Goal: Information Seeking & Learning: Check status

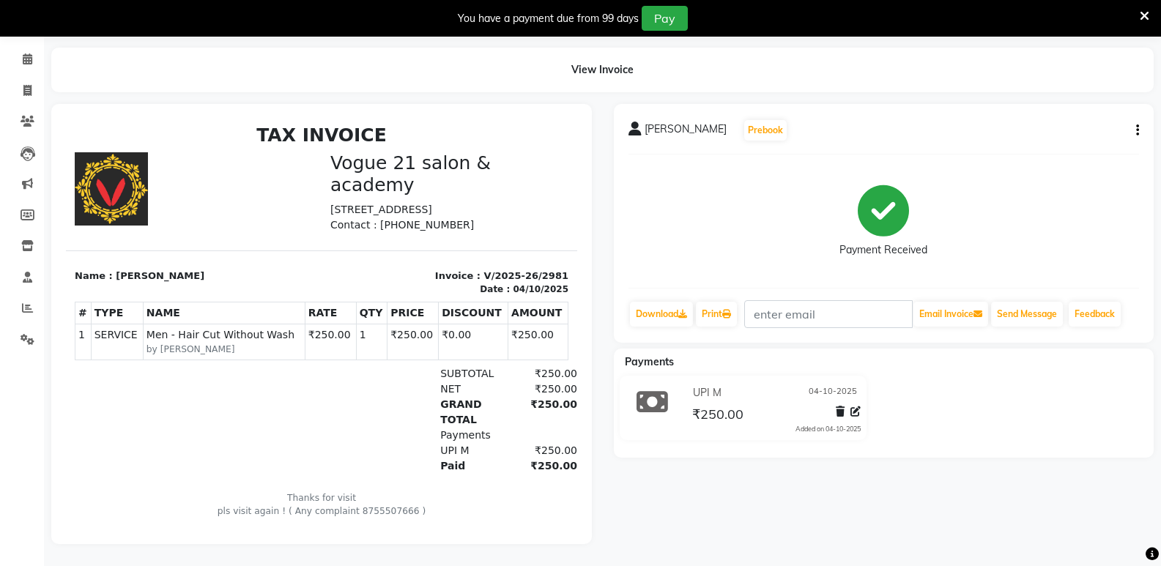
scroll to position [64, 0]
click at [28, 303] on icon at bounding box center [27, 308] width 11 height 11
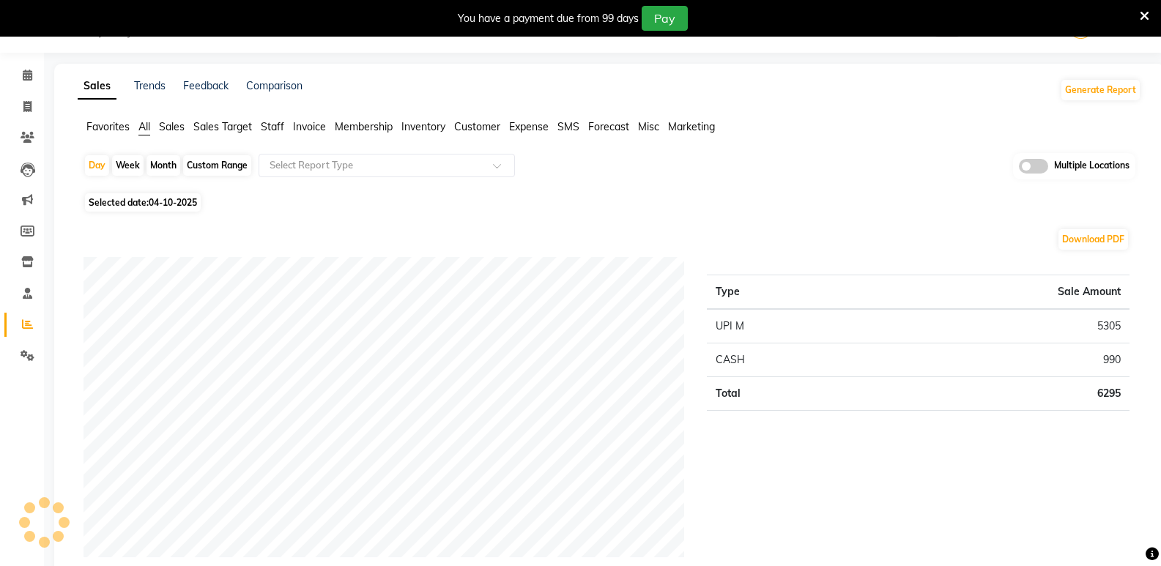
scroll to position [64, 0]
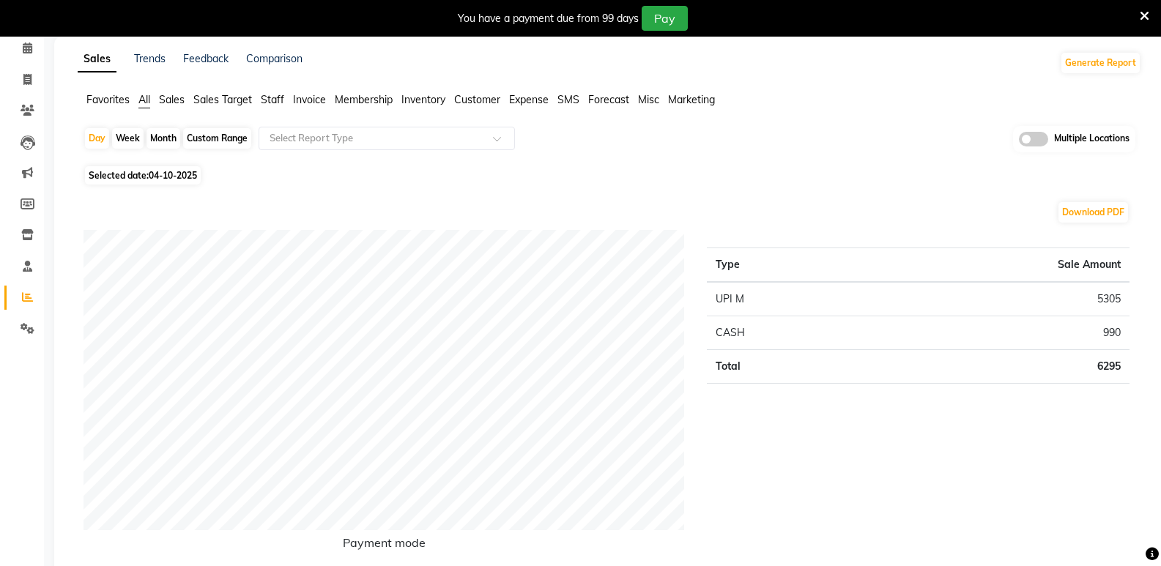
click at [158, 143] on div "Month" at bounding box center [164, 138] width 34 height 21
select select "10"
select select "2025"
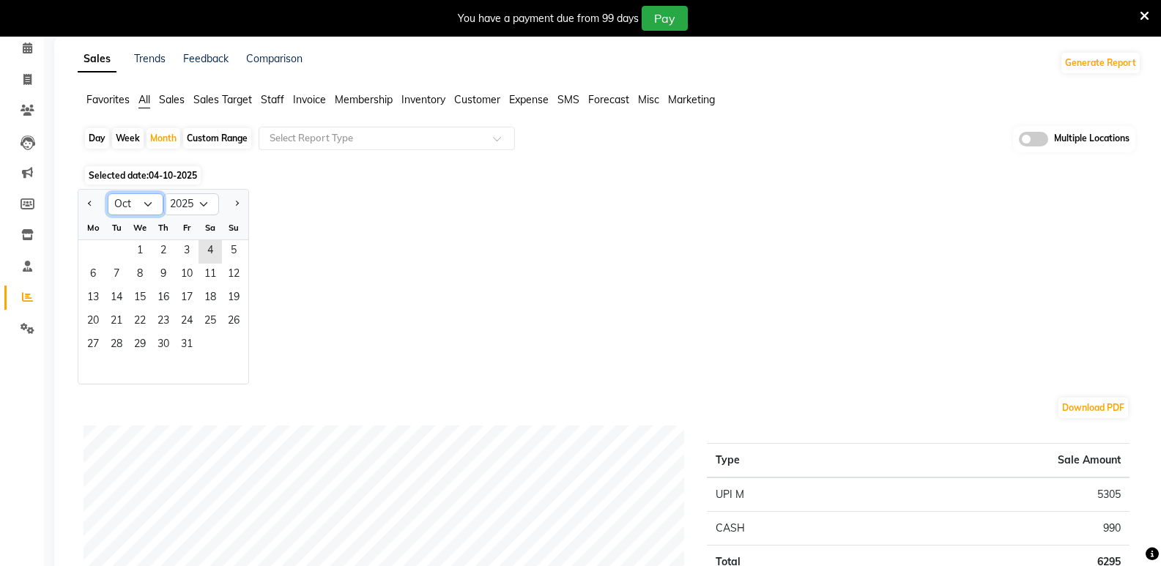
click at [147, 204] on select "Jan Feb Mar Apr May Jun [DATE] Aug Sep Oct Nov Dec" at bounding box center [136, 204] width 56 height 22
select select "9"
click at [108, 193] on select "Jan Feb Mar Apr May Jun [DATE] Aug Sep Oct Nov Dec" at bounding box center [136, 204] width 56 height 22
click at [150, 274] on span "10" at bounding box center [139, 275] width 23 height 23
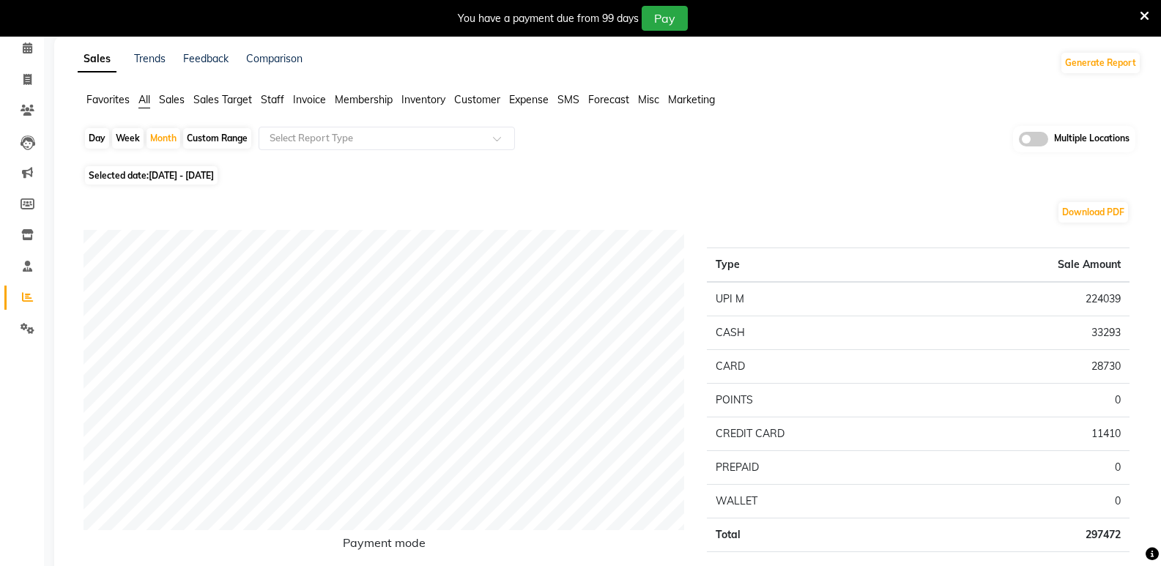
click at [266, 96] on span "Staff" at bounding box center [272, 99] width 23 height 13
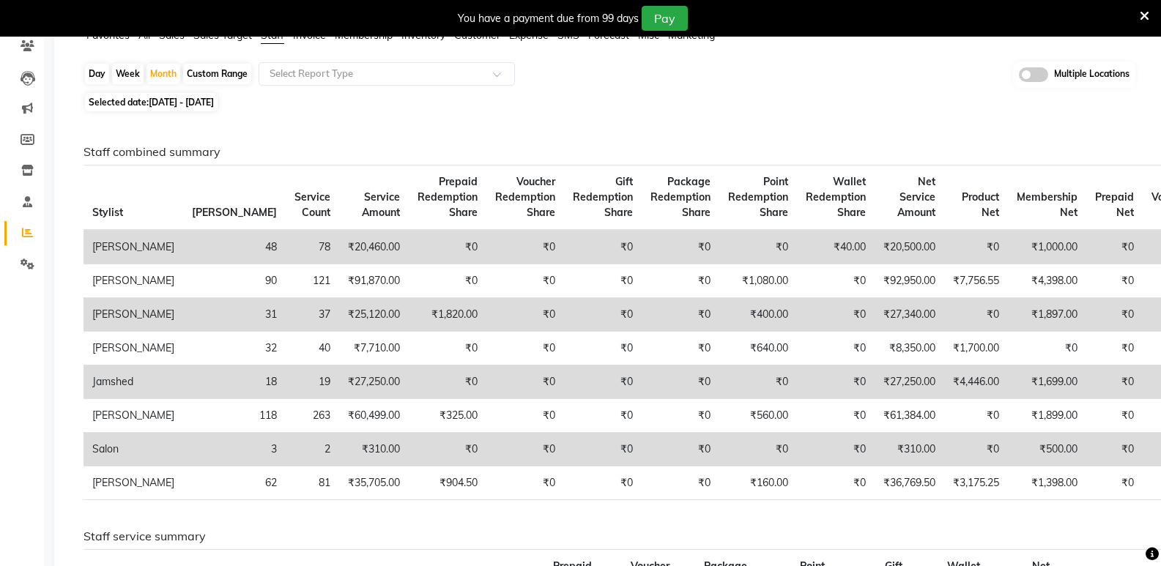
scroll to position [0, 0]
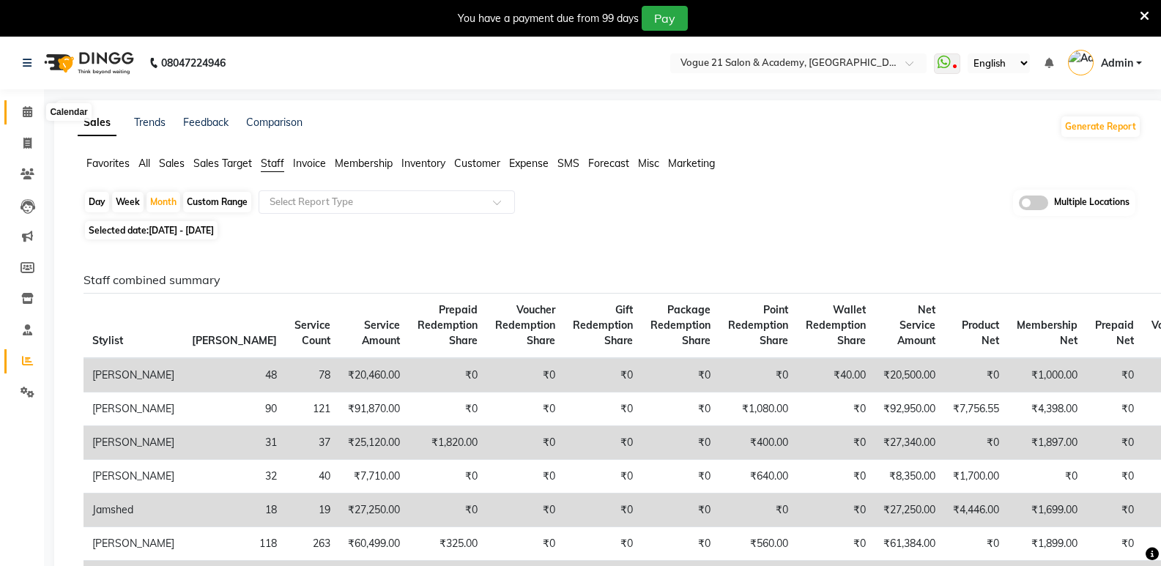
click at [30, 120] on span at bounding box center [28, 112] width 26 height 17
